Goal: Obtain resource: Obtain resource

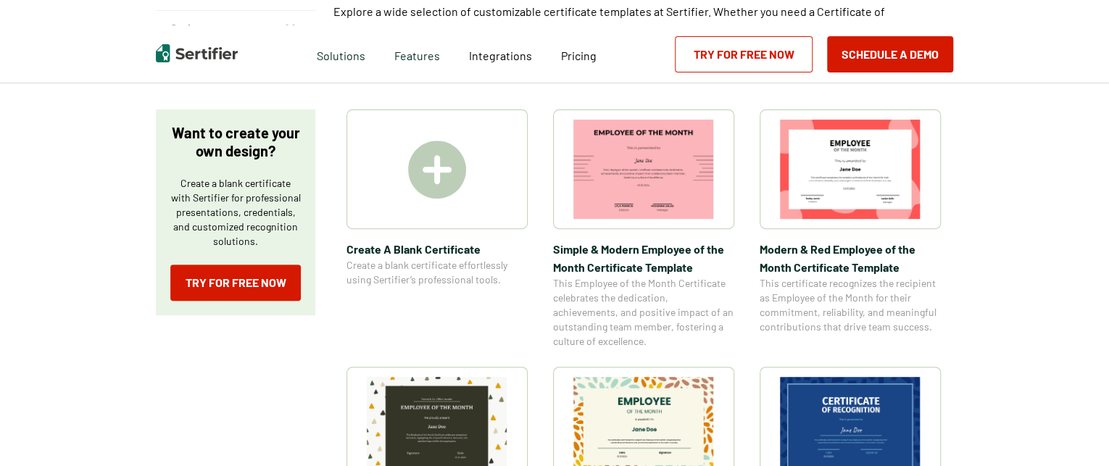
scroll to position [217, 0]
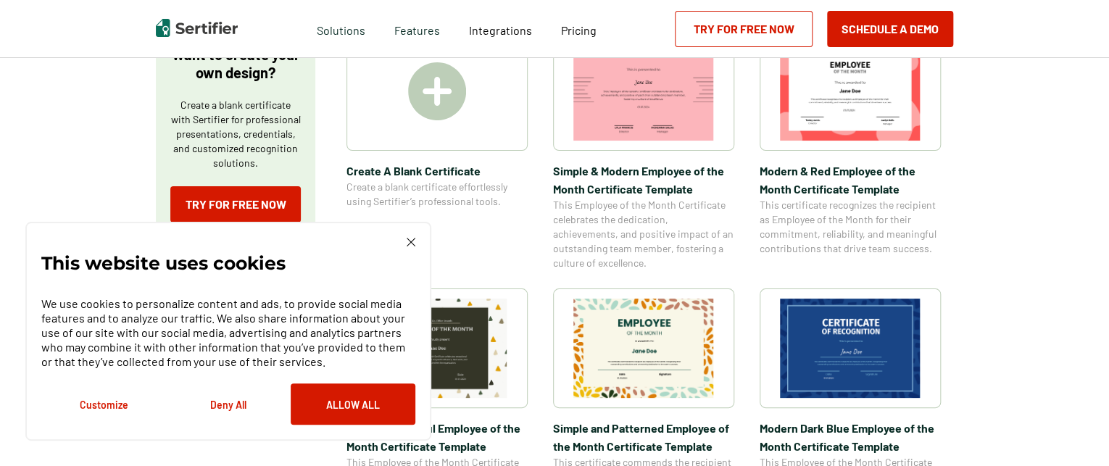
click at [412, 235] on div "This website uses cookies We use cookies to personalize content and ads, to pro…" at bounding box center [228, 331] width 406 height 219
click at [415, 242] on img at bounding box center [411, 242] width 9 height 9
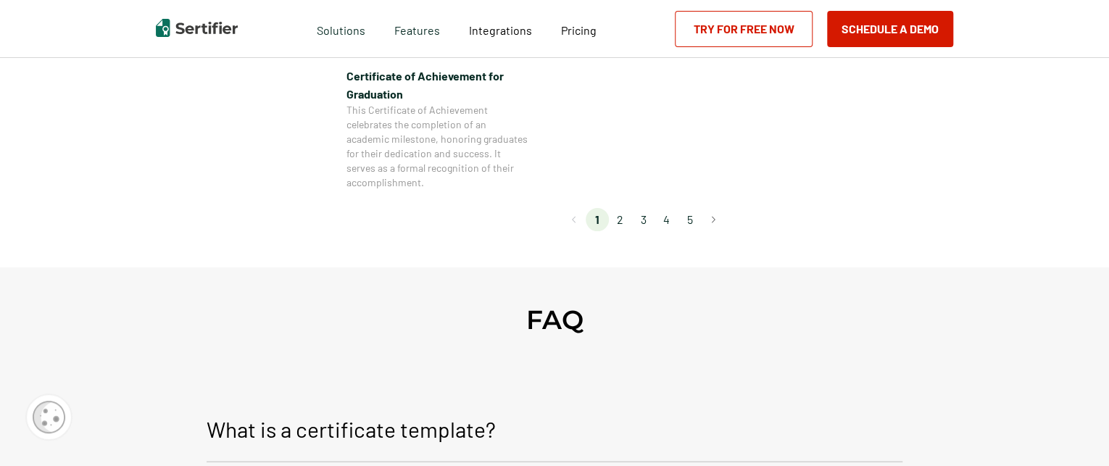
scroll to position [1450, 0]
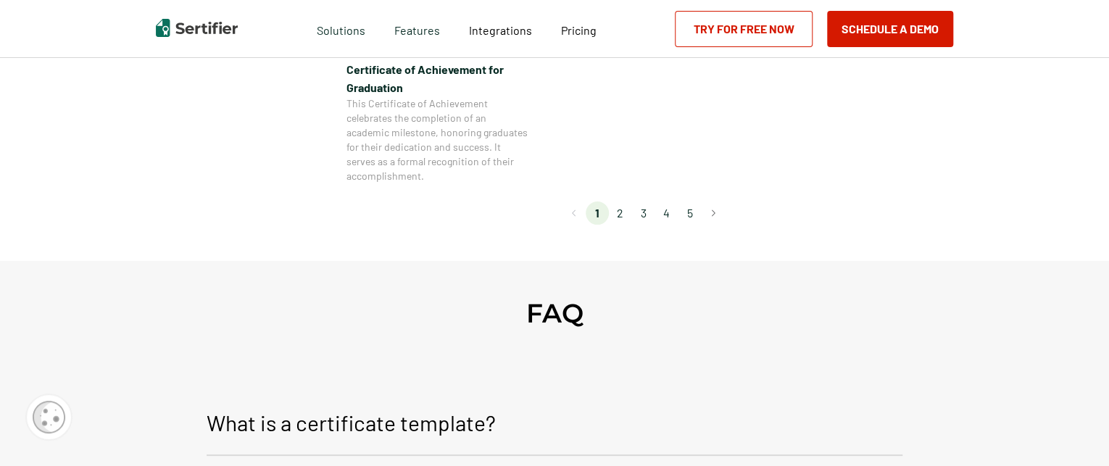
click at [623, 211] on li "2" at bounding box center [620, 213] width 23 height 23
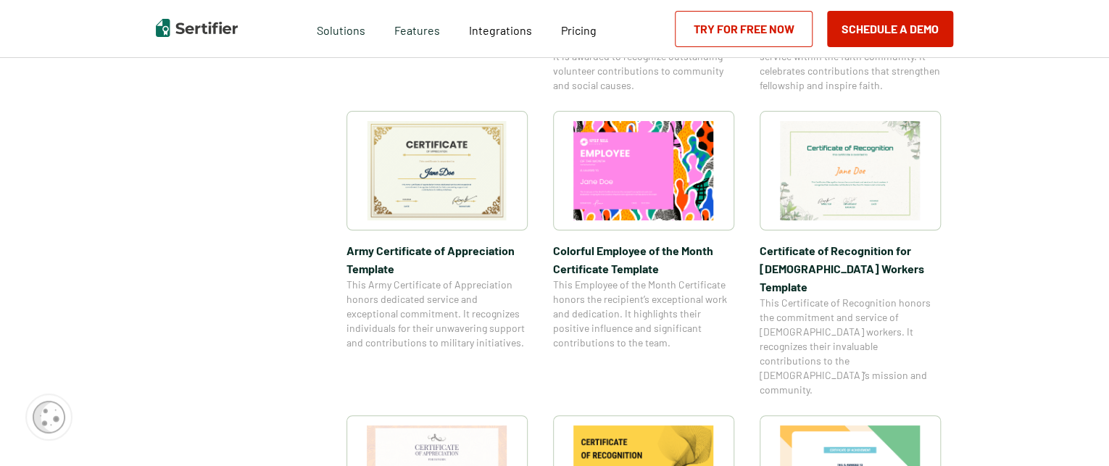
scroll to position [507, 0]
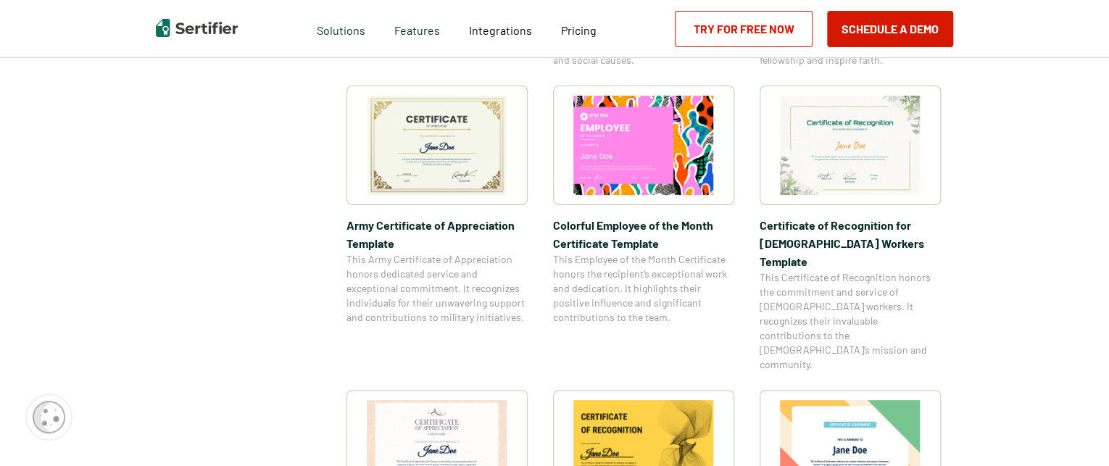
click at [883, 156] on img at bounding box center [850, 145] width 141 height 99
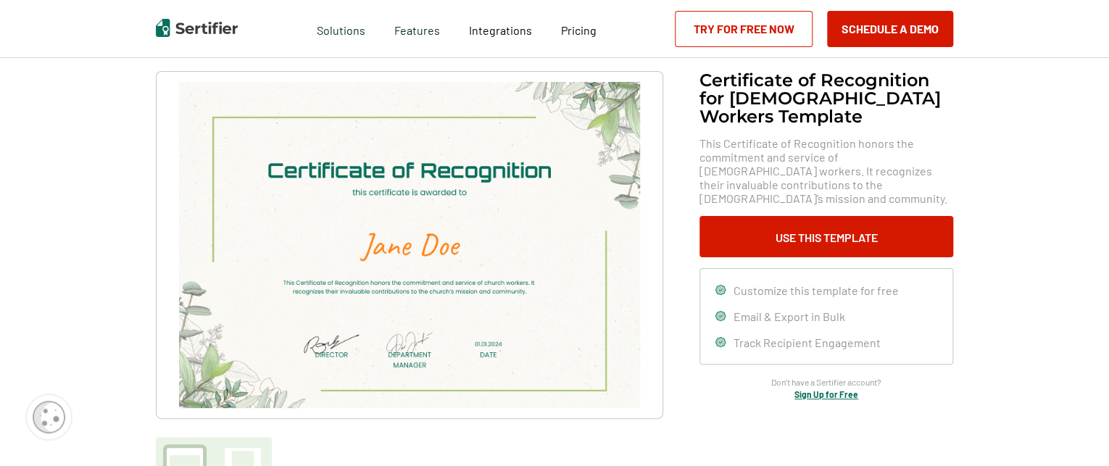
scroll to position [145, 0]
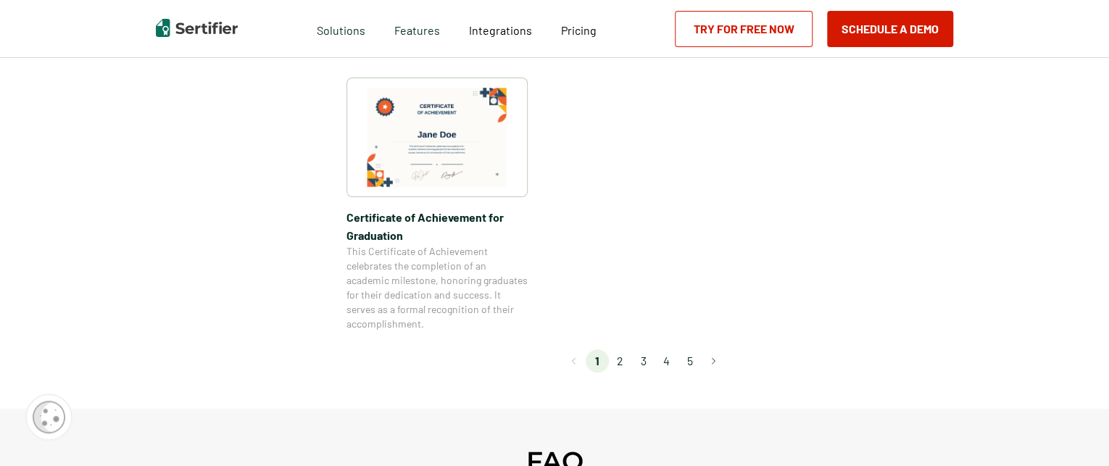
scroll to position [1305, 0]
click at [626, 362] on li "2" at bounding box center [620, 358] width 23 height 23
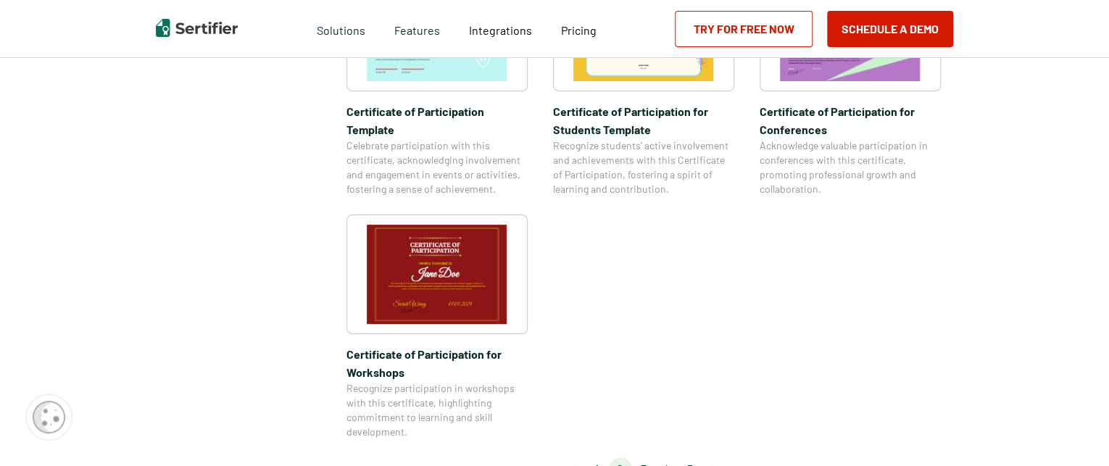
scroll to position [1232, 0]
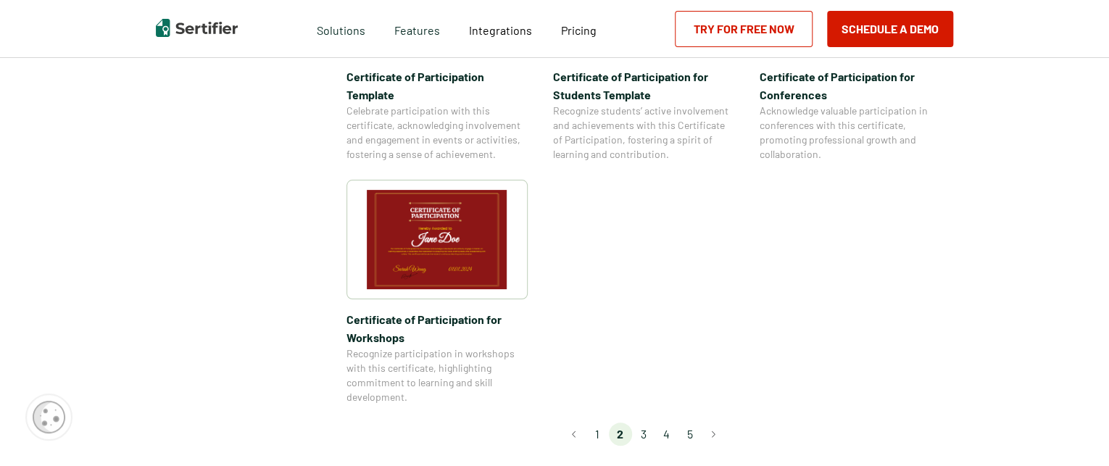
click at [647, 423] on li "3" at bounding box center [643, 434] width 23 height 23
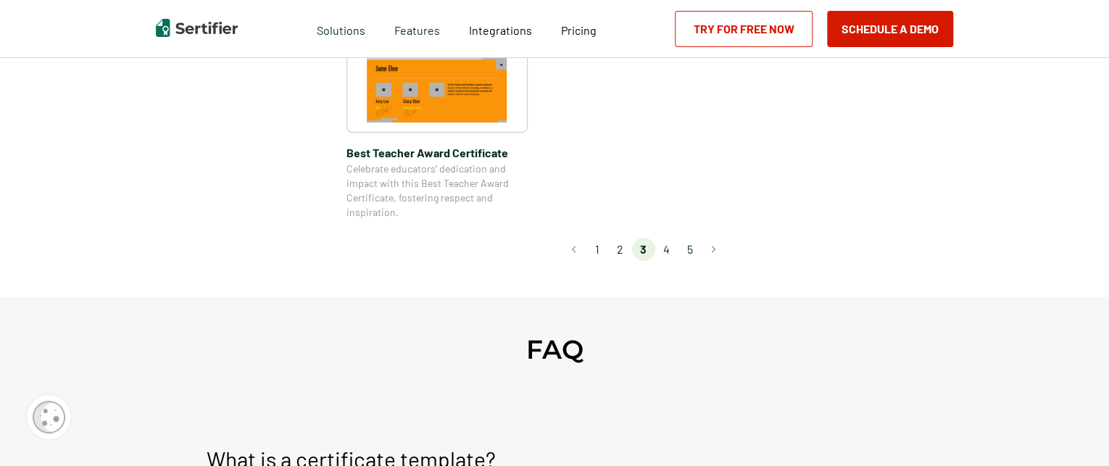
click at [670, 252] on li "4" at bounding box center [666, 249] width 23 height 23
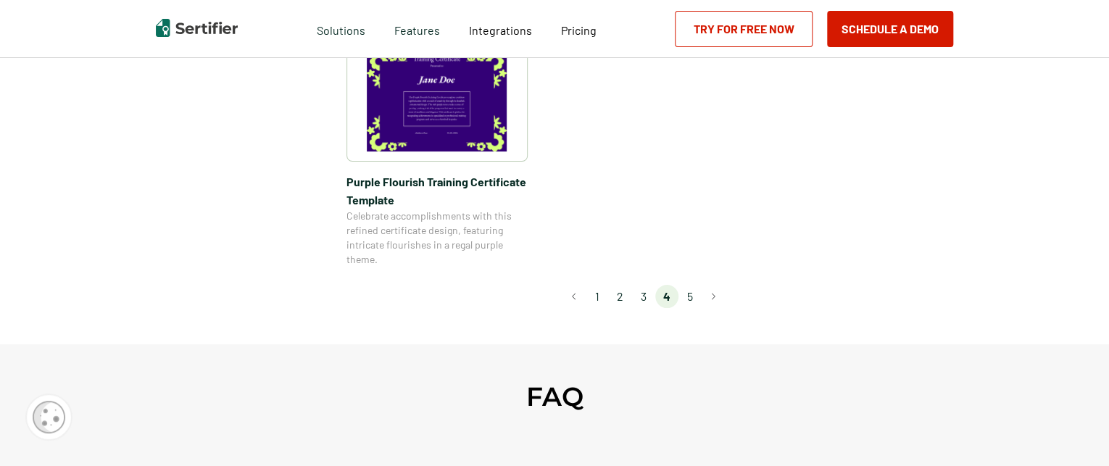
click at [695, 295] on li "5" at bounding box center [690, 296] width 23 height 23
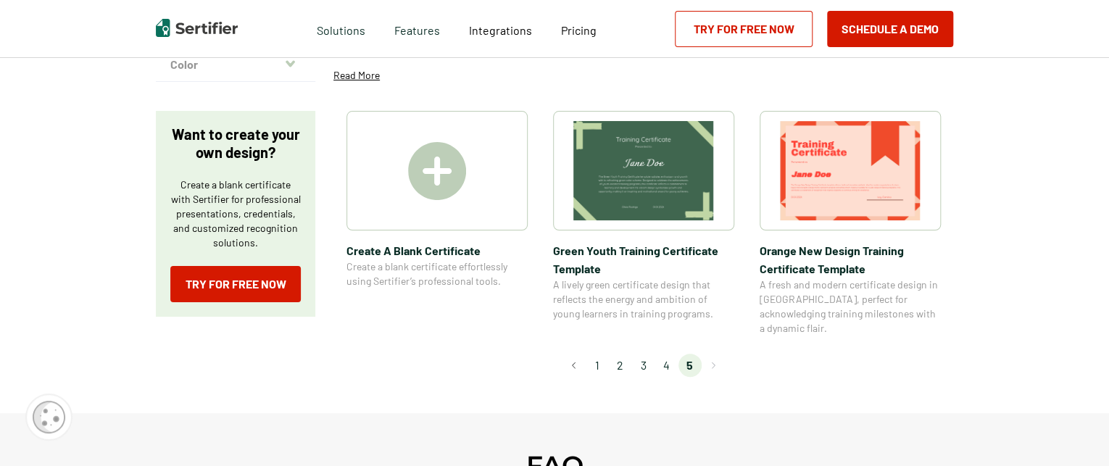
scroll to position [217, 0]
